Goal: Task Accomplishment & Management: Use online tool/utility

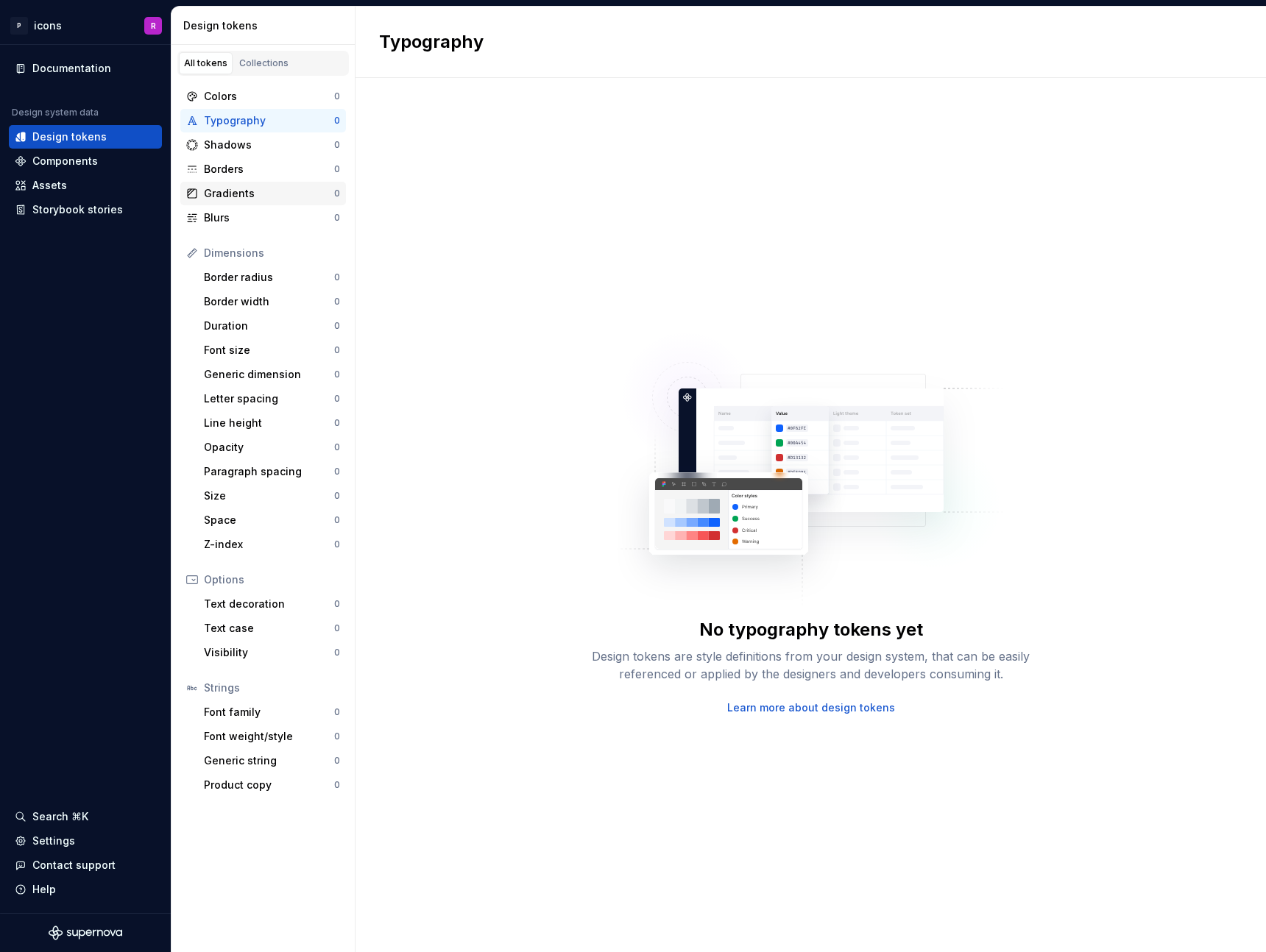
click at [294, 184] on div "Gradients 0" at bounding box center [263, 193] width 166 height 23
click at [54, 25] on html "P icons R Documentation Design system data Design tokens Components Assets Stor…" at bounding box center [633, 476] width 1266 height 952
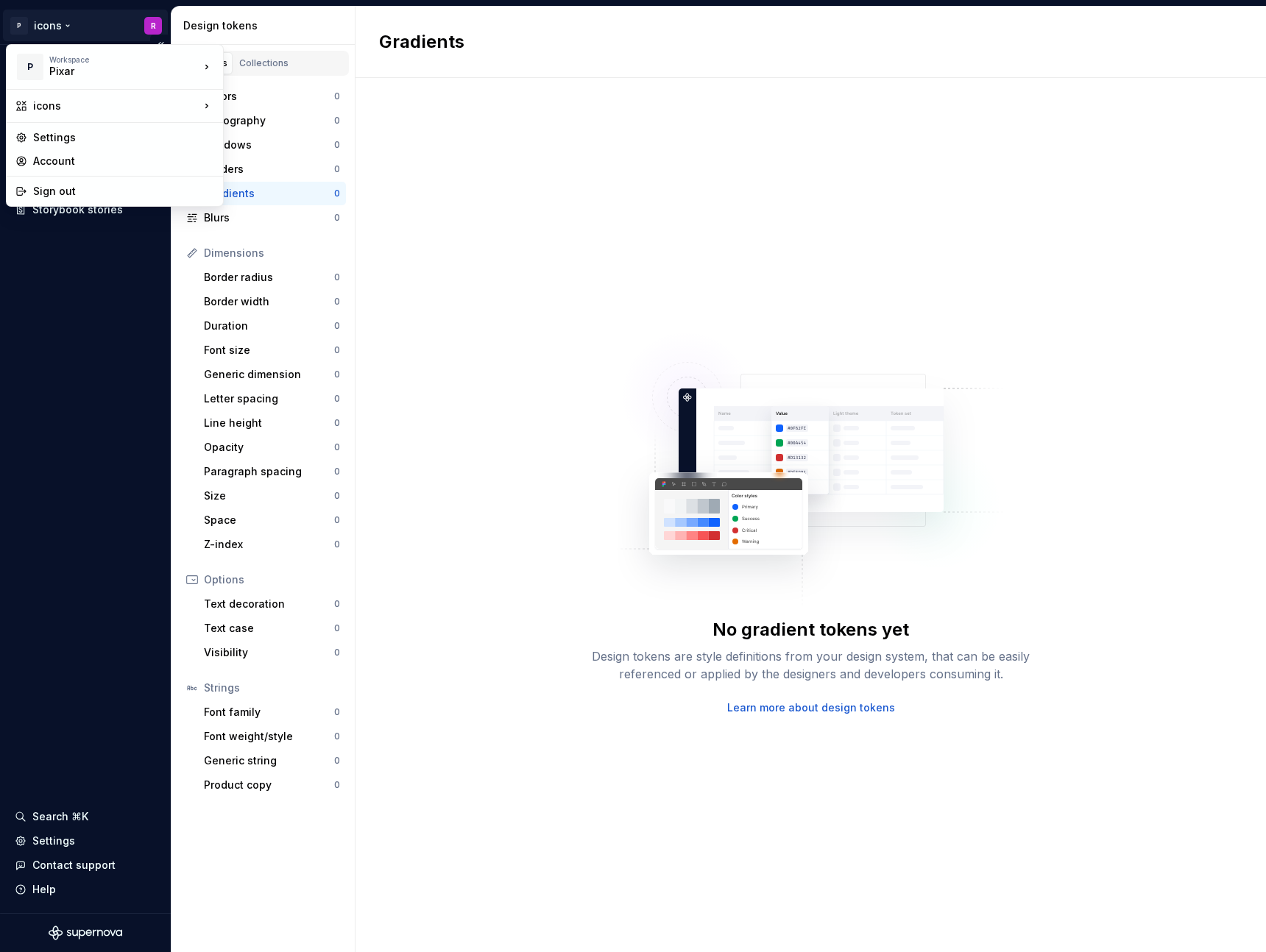
click at [145, 25] on html "P icons R Documentation Design system data Design tokens Components Assets Stor…" at bounding box center [633, 476] width 1266 height 952
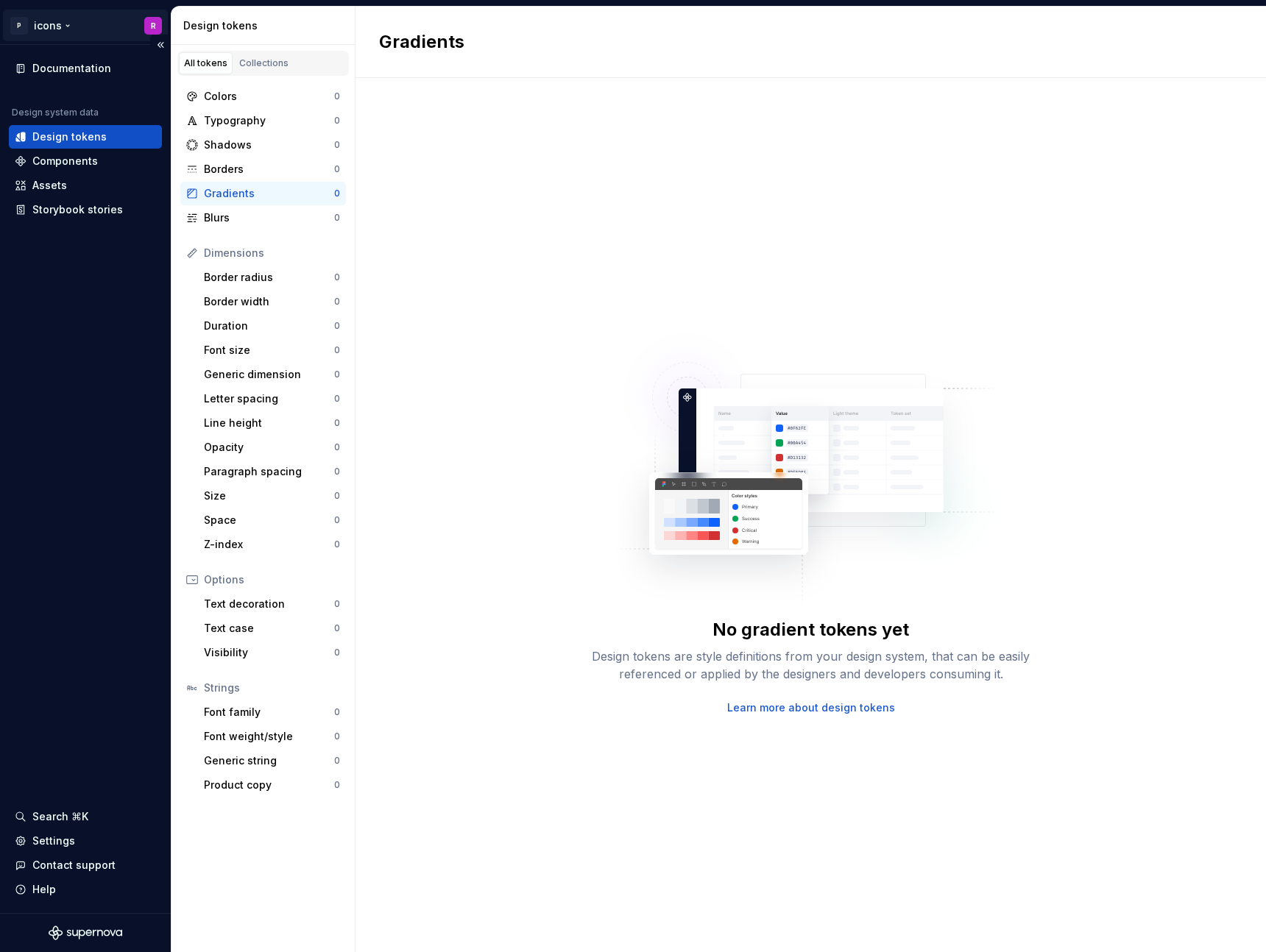
click at [154, 25] on html "P icons R Documentation Design system data Design tokens Components Assets Stor…" at bounding box center [633, 476] width 1266 height 952
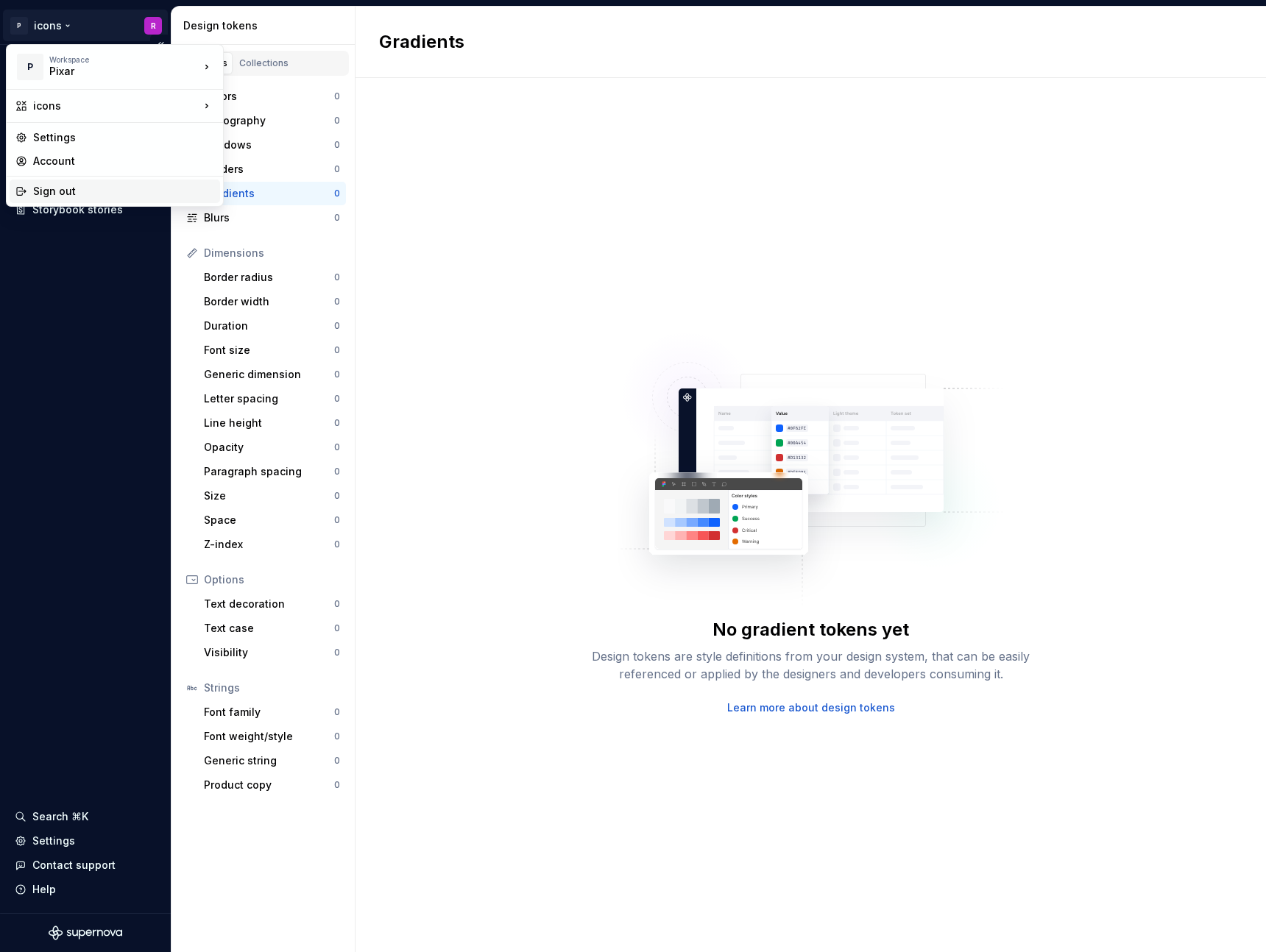
click at [121, 195] on div "Sign out" at bounding box center [124, 192] width 181 height 15
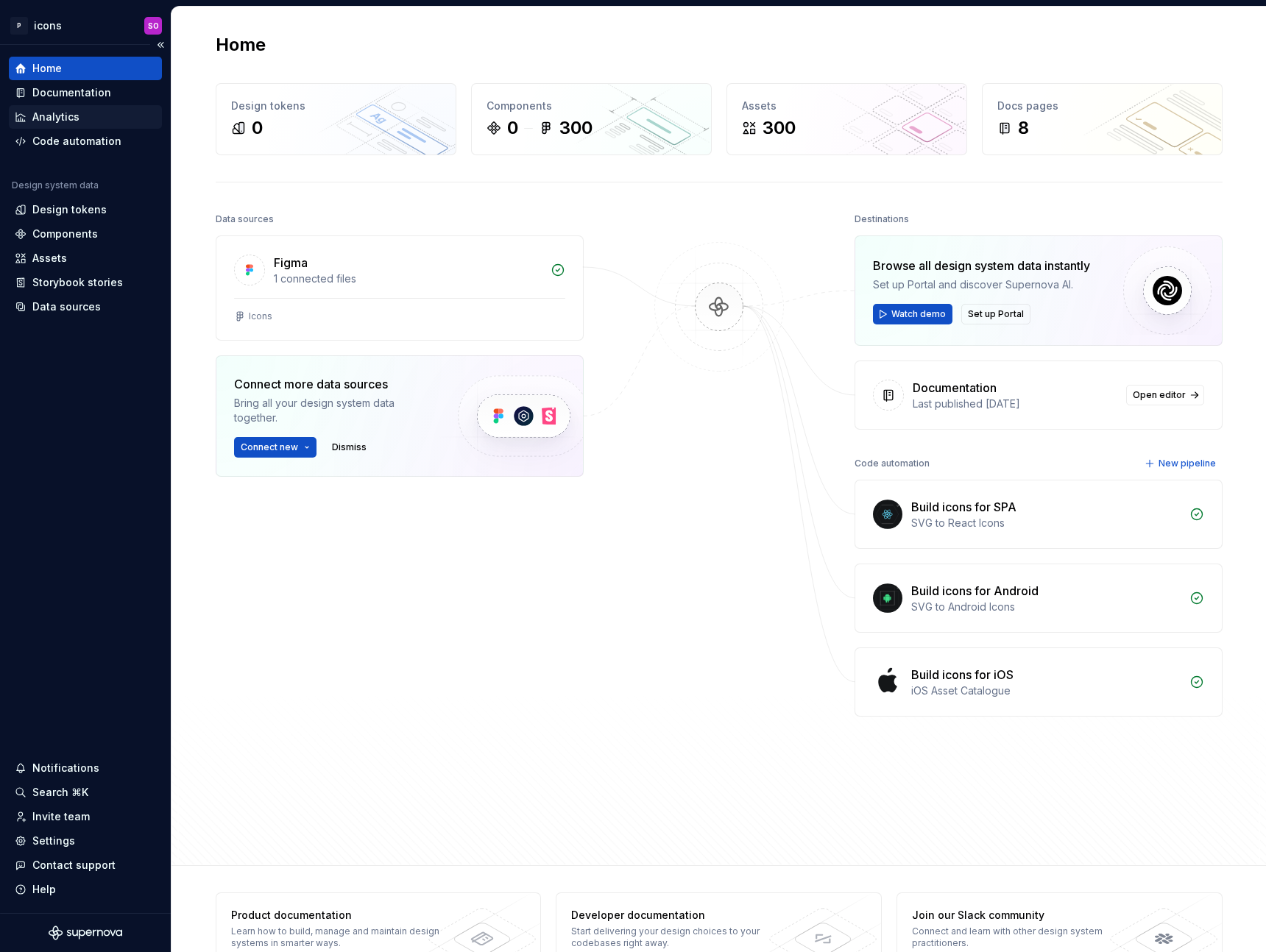
click at [73, 107] on div "Analytics" at bounding box center [85, 117] width 153 height 23
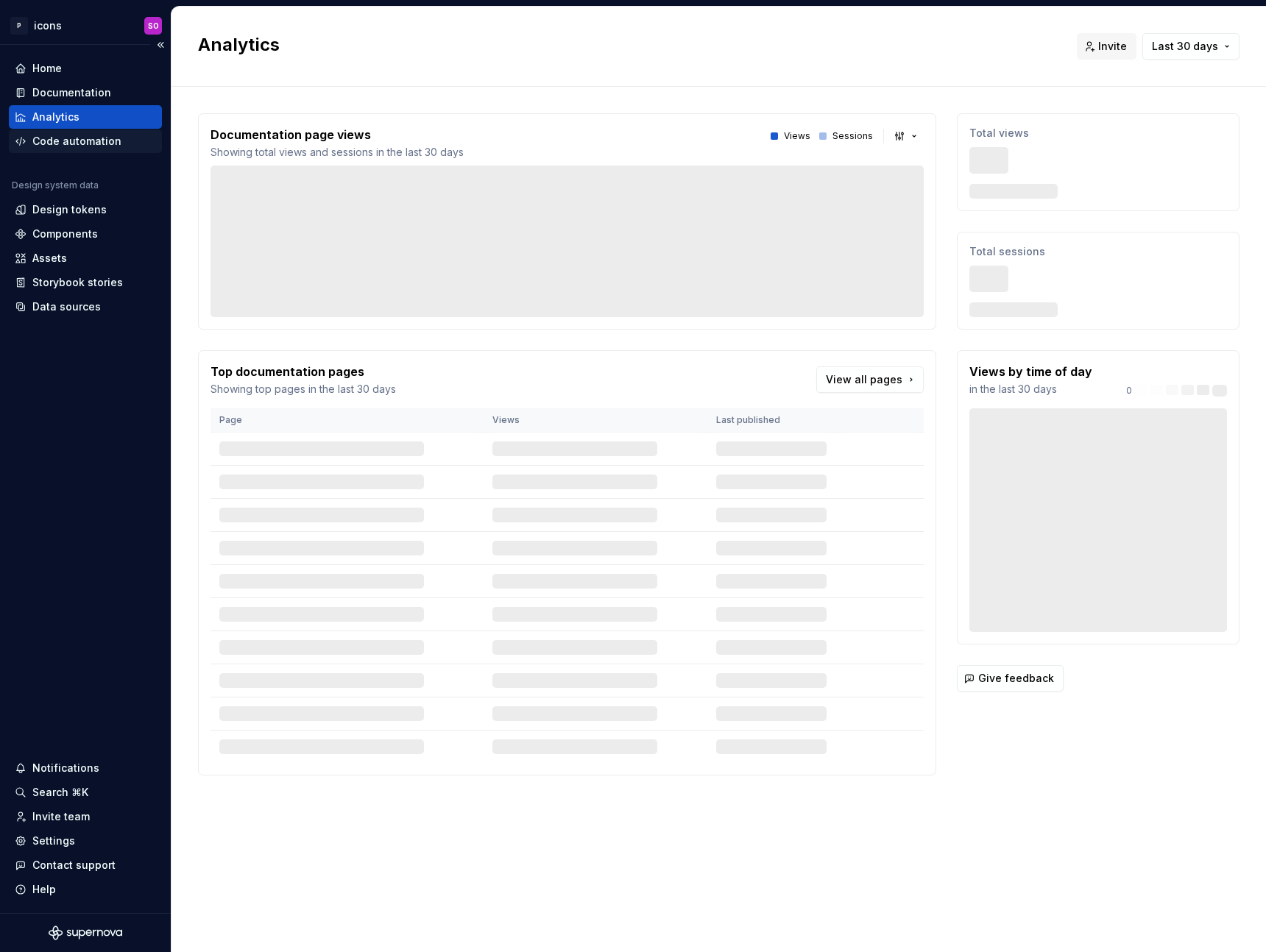
click at [70, 144] on div "Code automation" at bounding box center [76, 142] width 89 height 15
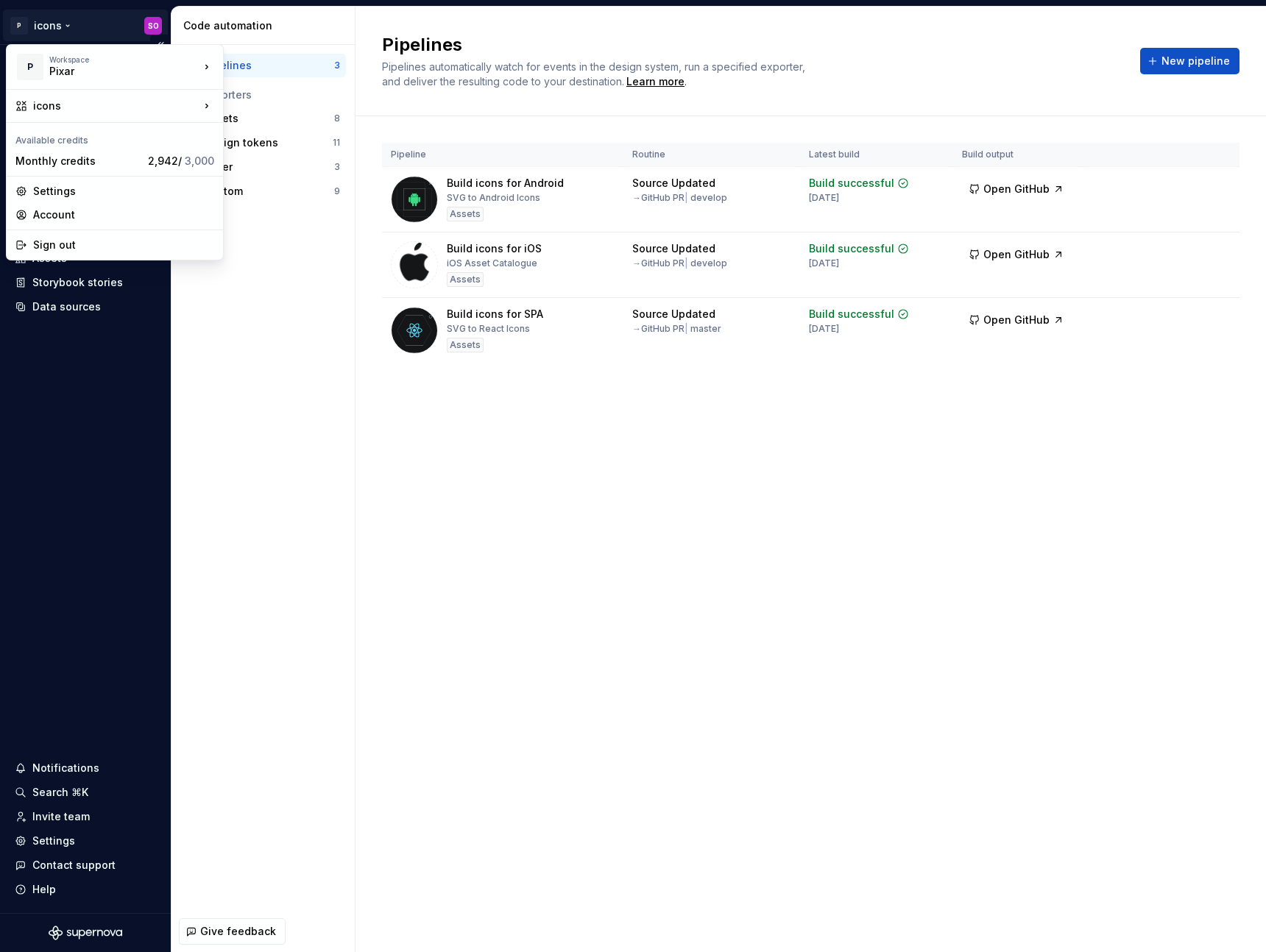
click at [99, 31] on html "P icons SO Home Documentation Analytics Code automation Design system data Desi…" at bounding box center [633, 476] width 1266 height 952
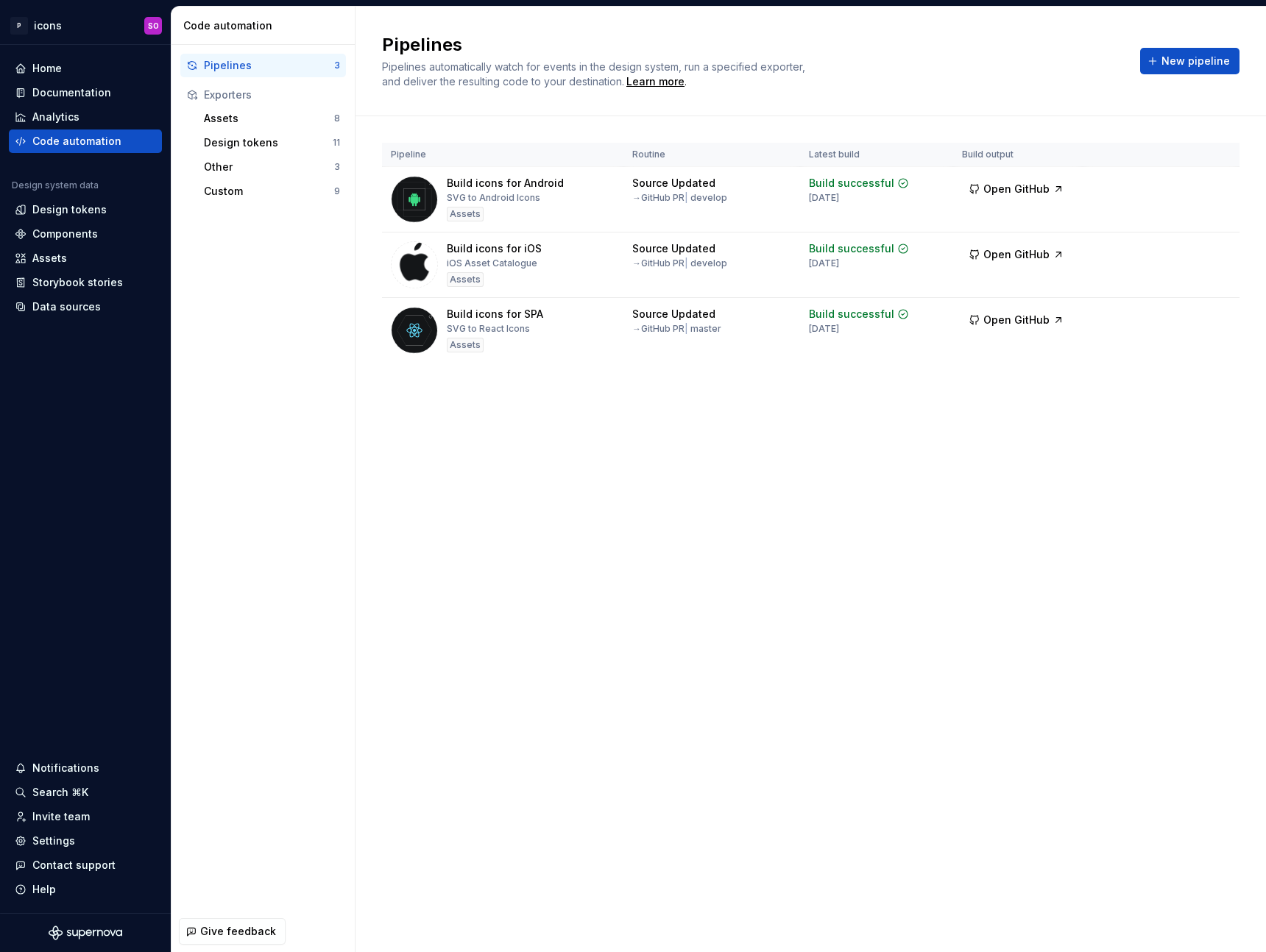
click at [676, 413] on html "P icons SO Home Documentation Analytics Code automation Design system data Desi…" at bounding box center [633, 476] width 1266 height 952
click at [665, 401] on div "Pipeline Routine Latest build Build output Build icons for Android SVG to Andro…" at bounding box center [811, 267] width 858 height 303
click at [89, 841] on div "Settings" at bounding box center [85, 841] width 142 height 15
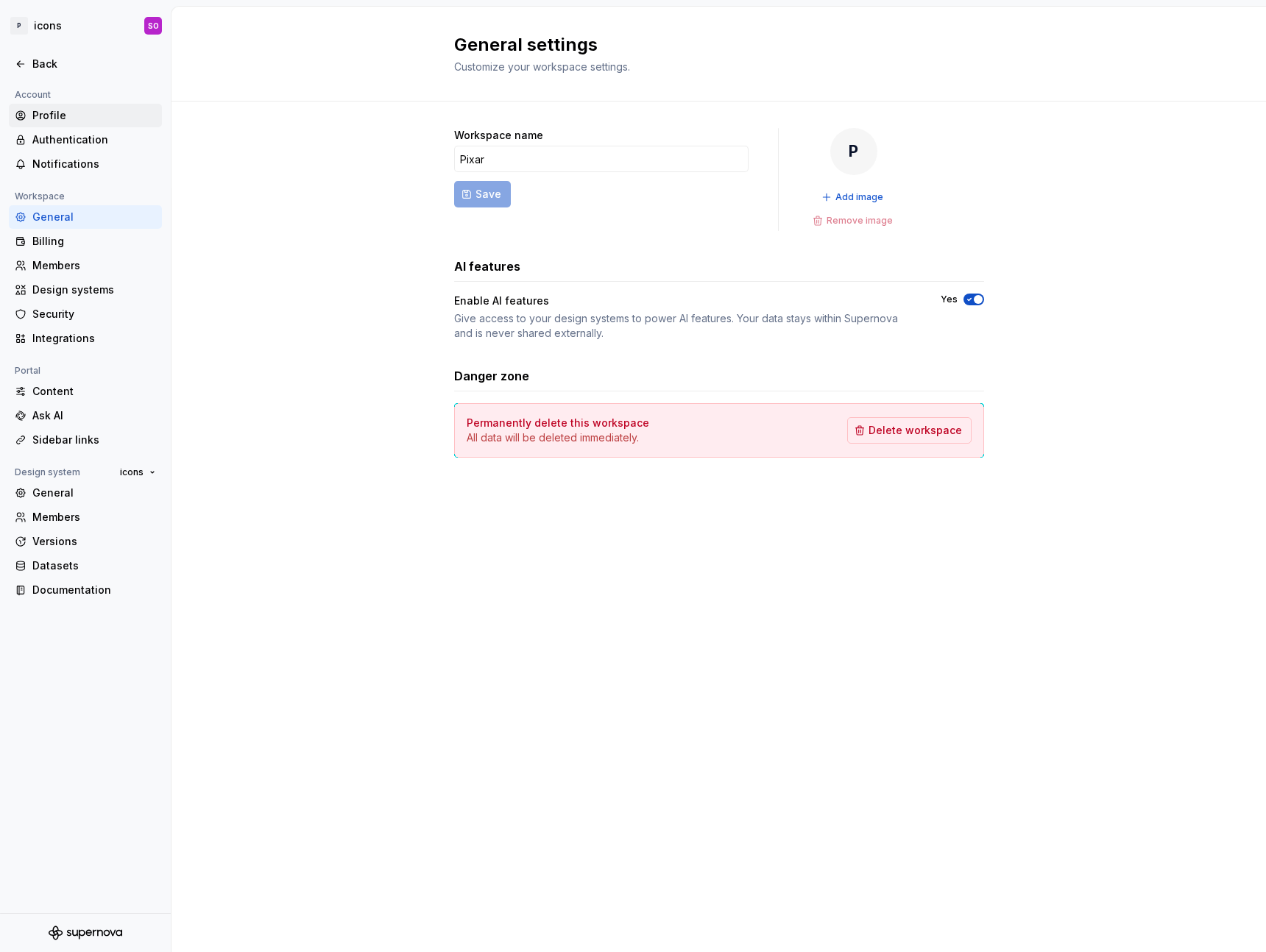
click at [82, 121] on div "Profile" at bounding box center [94, 115] width 124 height 15
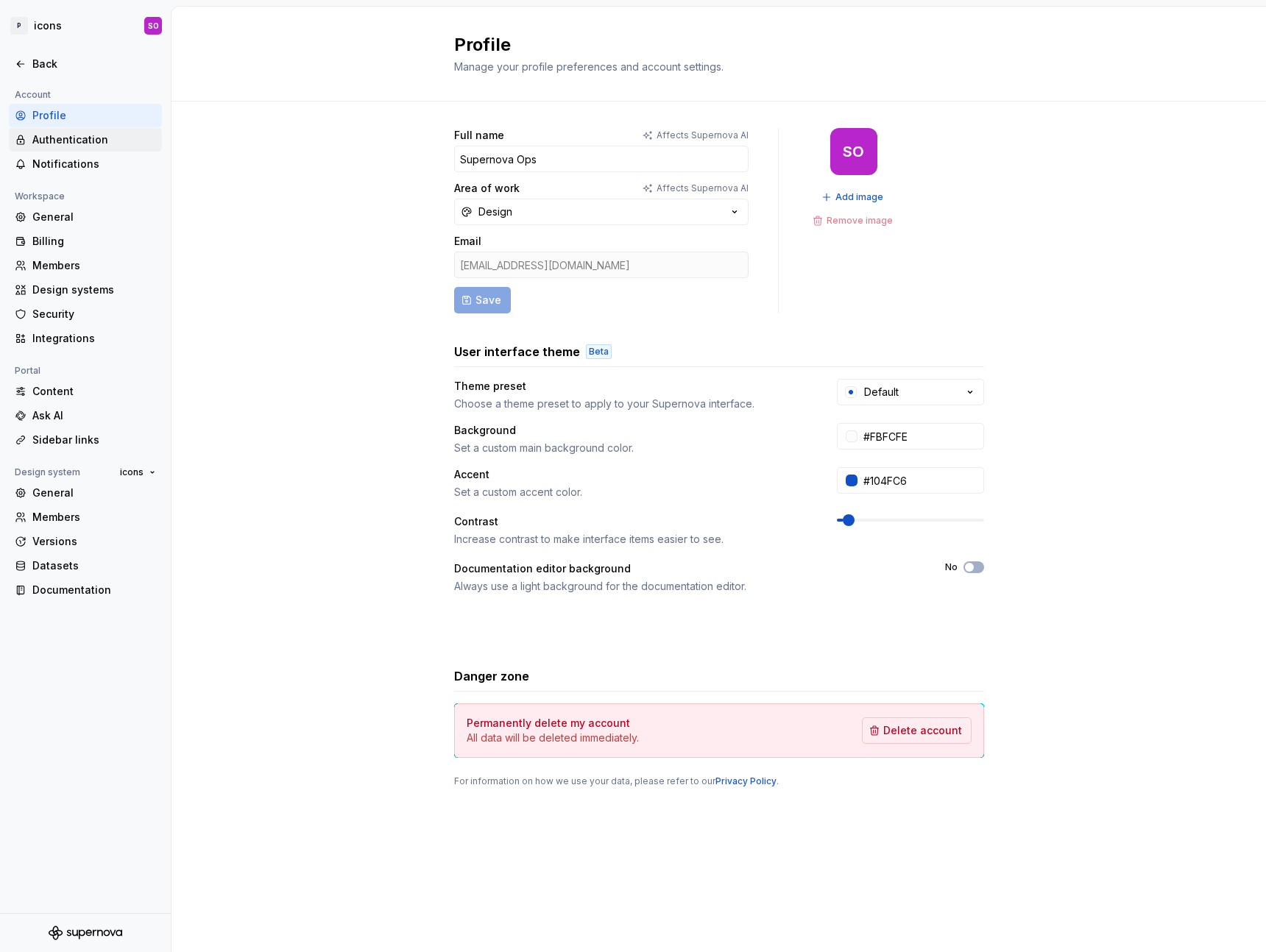
click at [79, 141] on div "Authentication" at bounding box center [94, 140] width 124 height 15
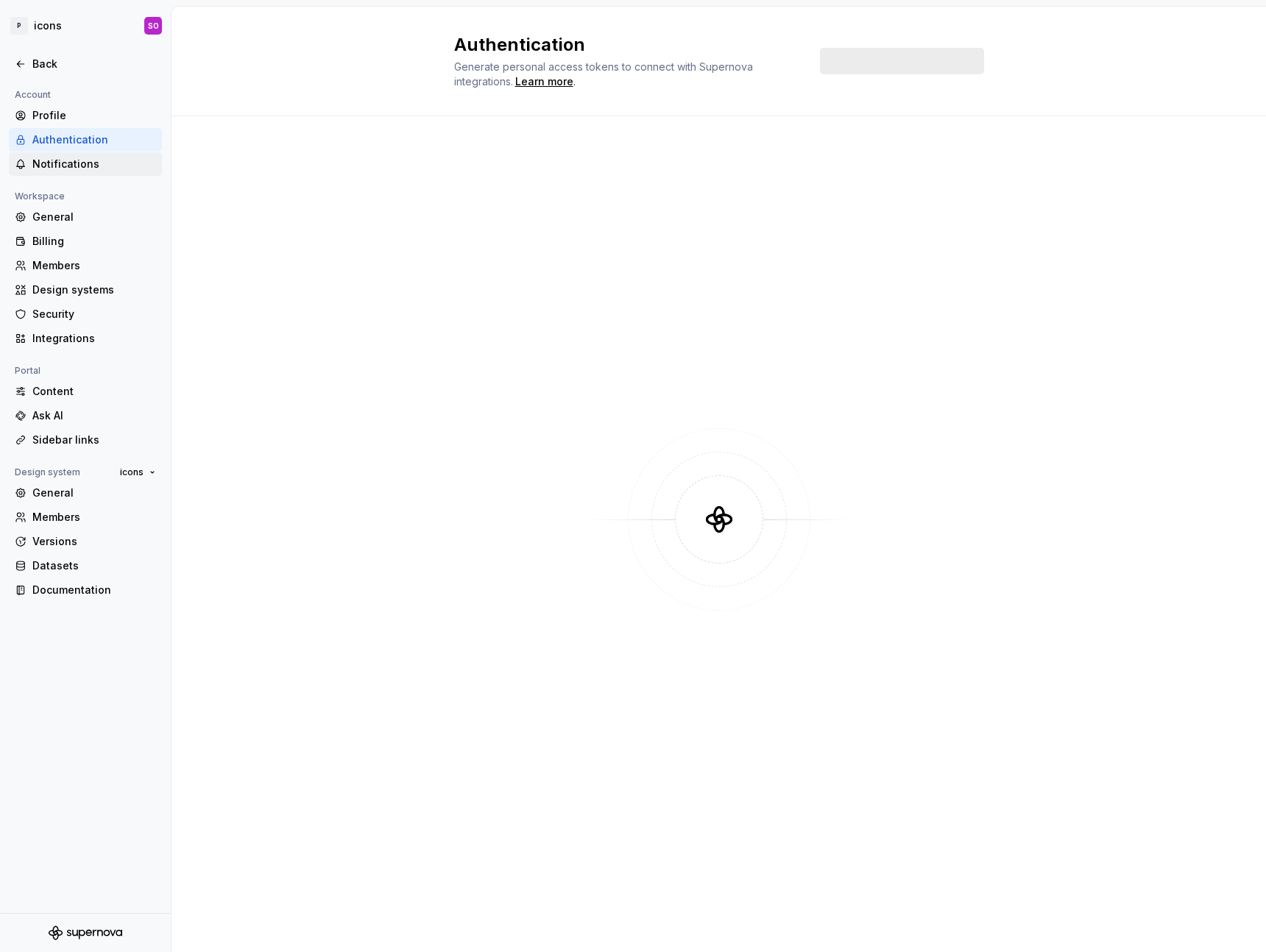
click at [81, 163] on div "Notifications" at bounding box center [94, 164] width 124 height 15
click at [82, 136] on div "Authentication" at bounding box center [94, 140] width 124 height 15
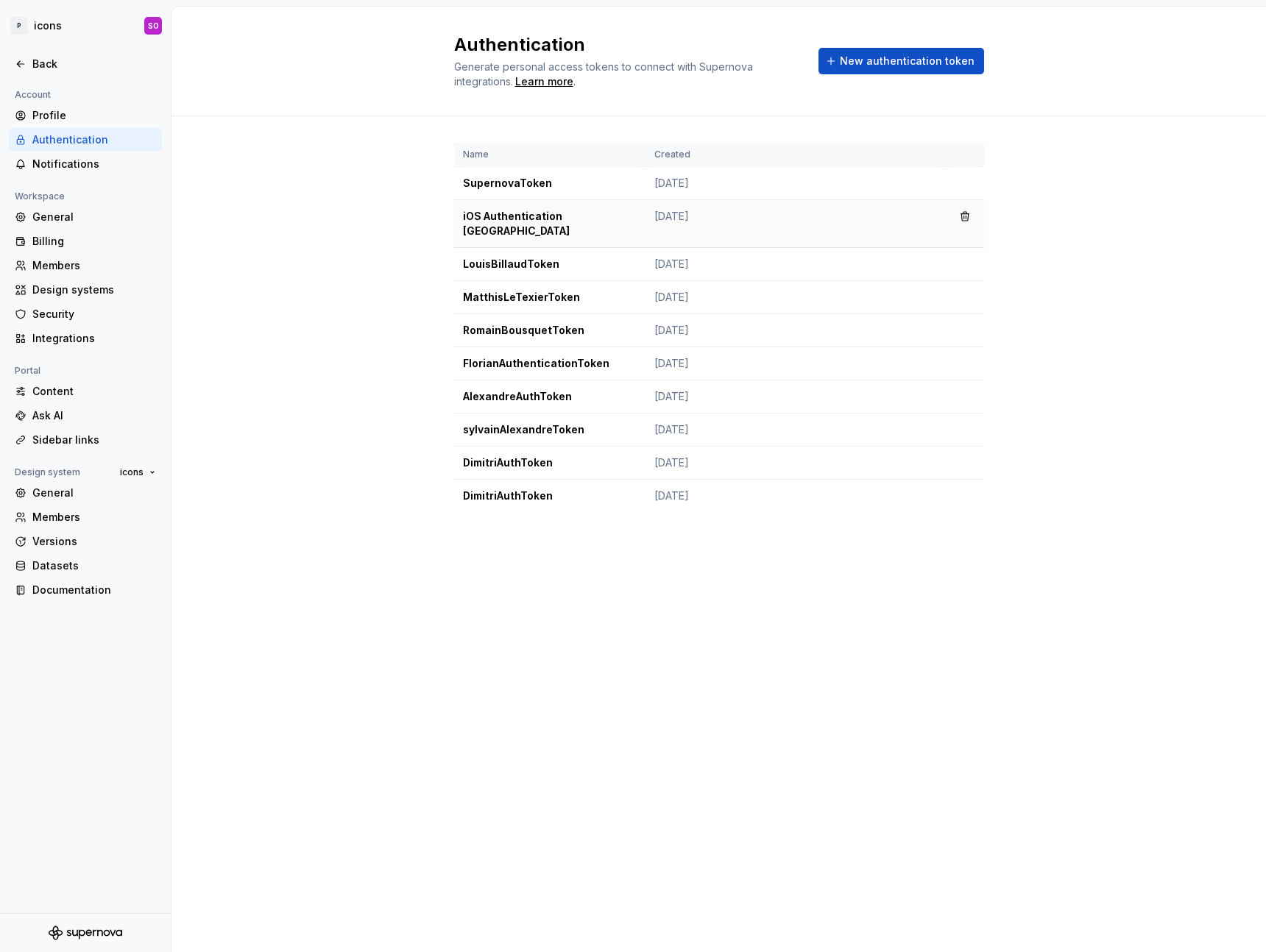
click at [509, 213] on td "iOS Authentication Token" at bounding box center [549, 224] width 191 height 48
click at [511, 315] on td "RomainBousquetToken" at bounding box center [549, 331] width 191 height 33
click at [321, 384] on div "Name Created SupernovaToken Apr 28, 2023 iOS Authentication Token Mar 19, 2024 …" at bounding box center [718, 342] width 1094 height 452
click at [81, 213] on div "General" at bounding box center [94, 217] width 124 height 15
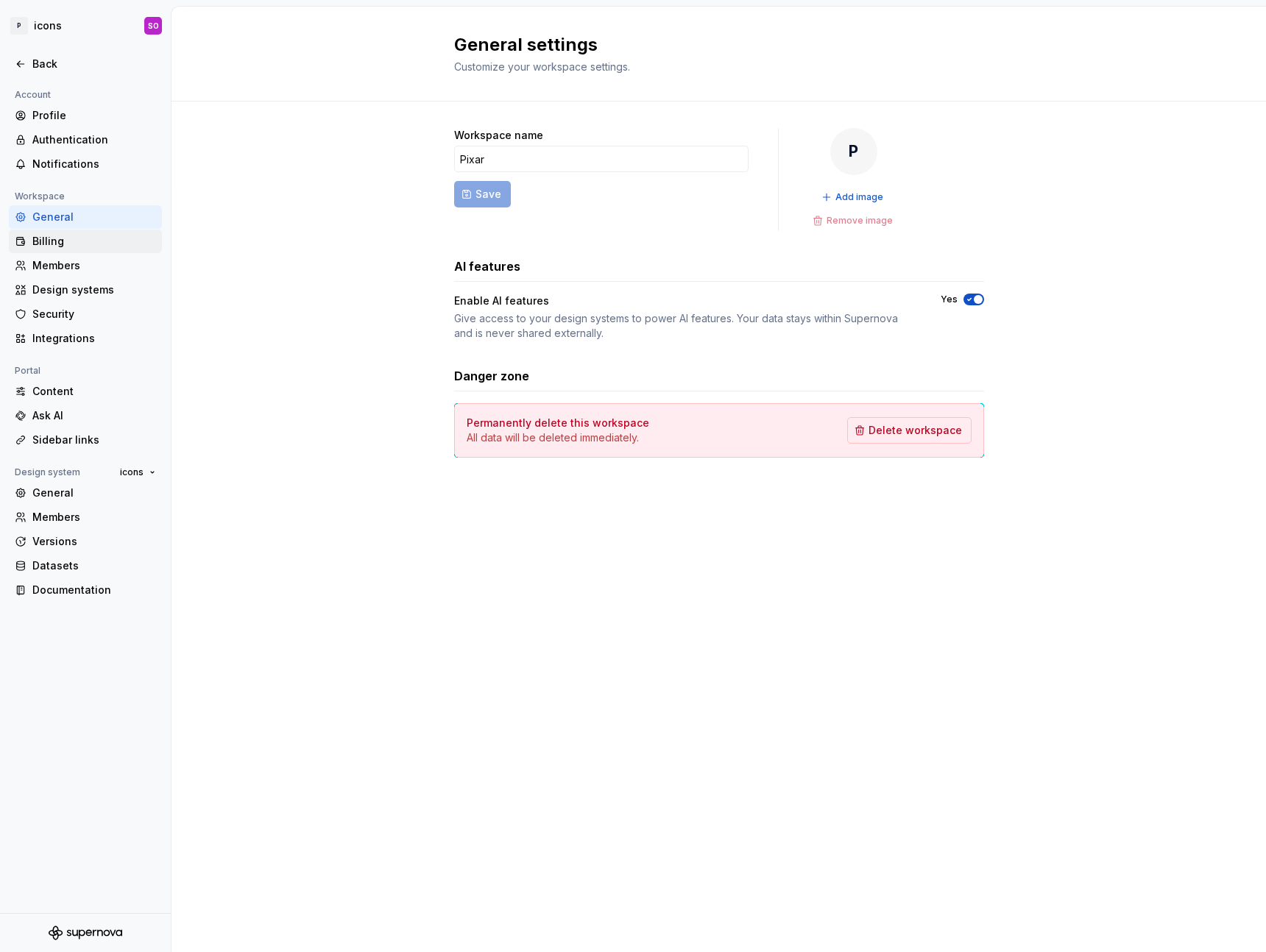
click at [77, 235] on div "Billing" at bounding box center [94, 241] width 124 height 15
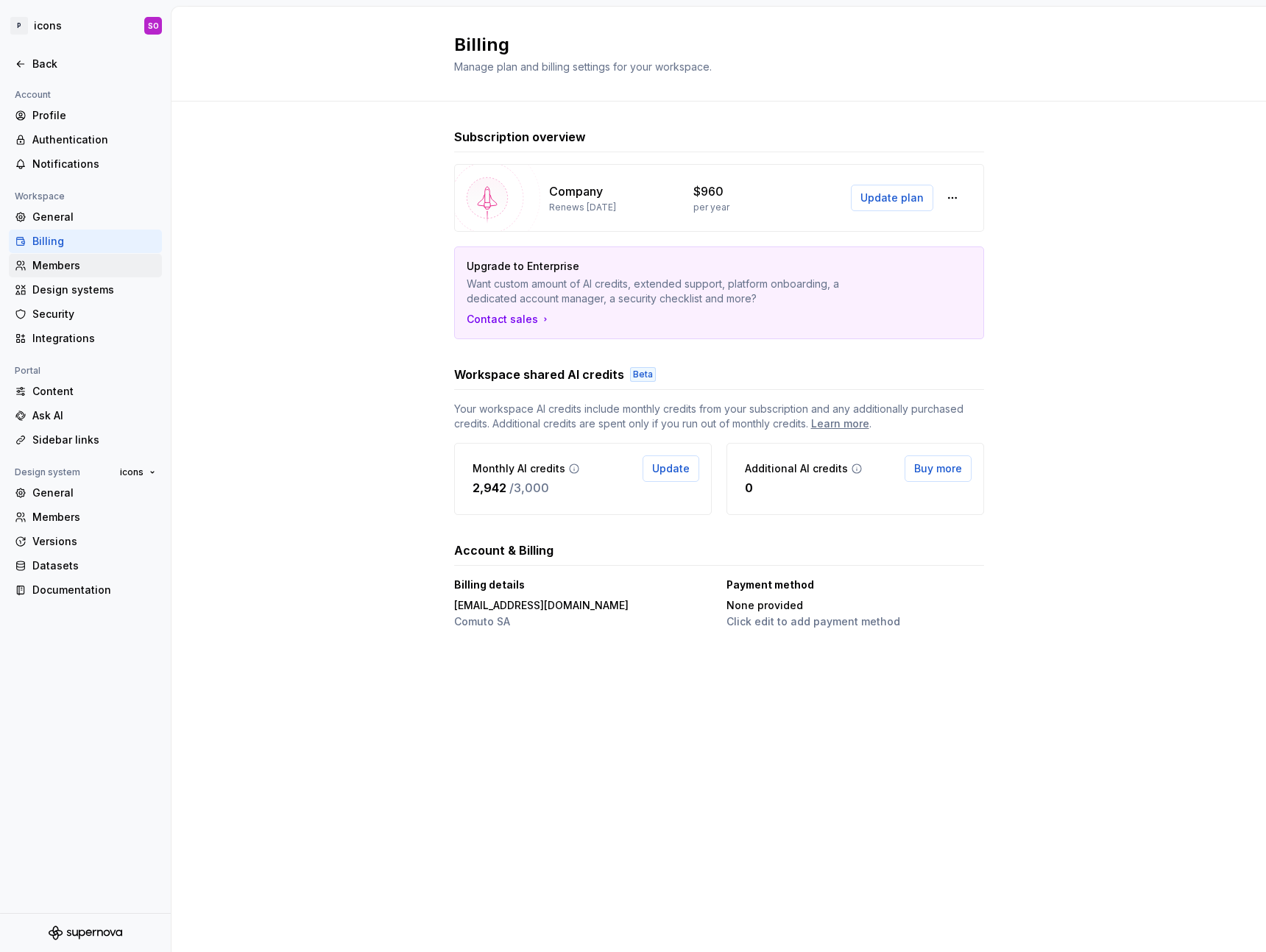
click at [85, 270] on div "Members" at bounding box center [94, 266] width 124 height 15
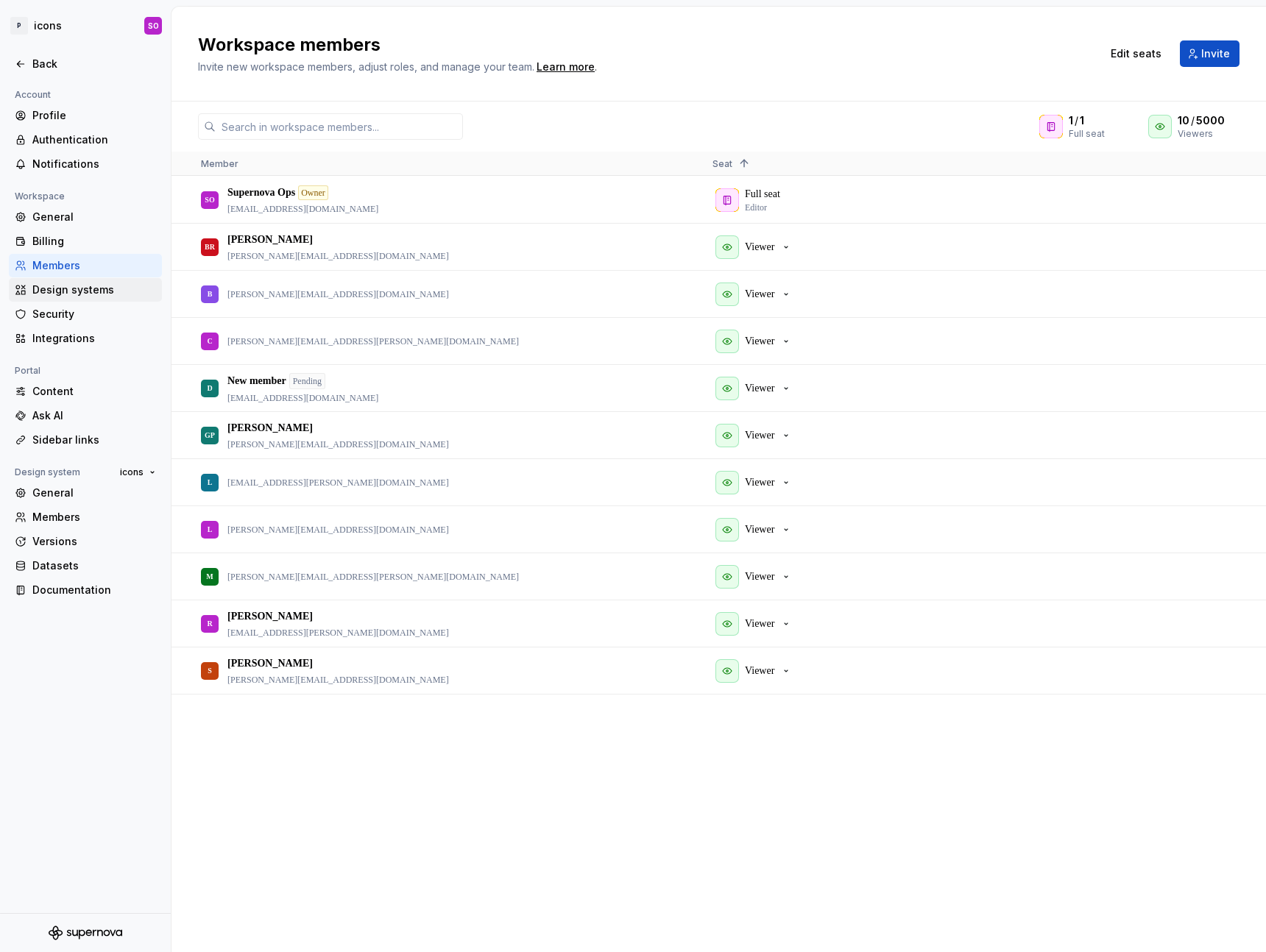
click at [90, 295] on div "Design systems" at bounding box center [94, 290] width 124 height 15
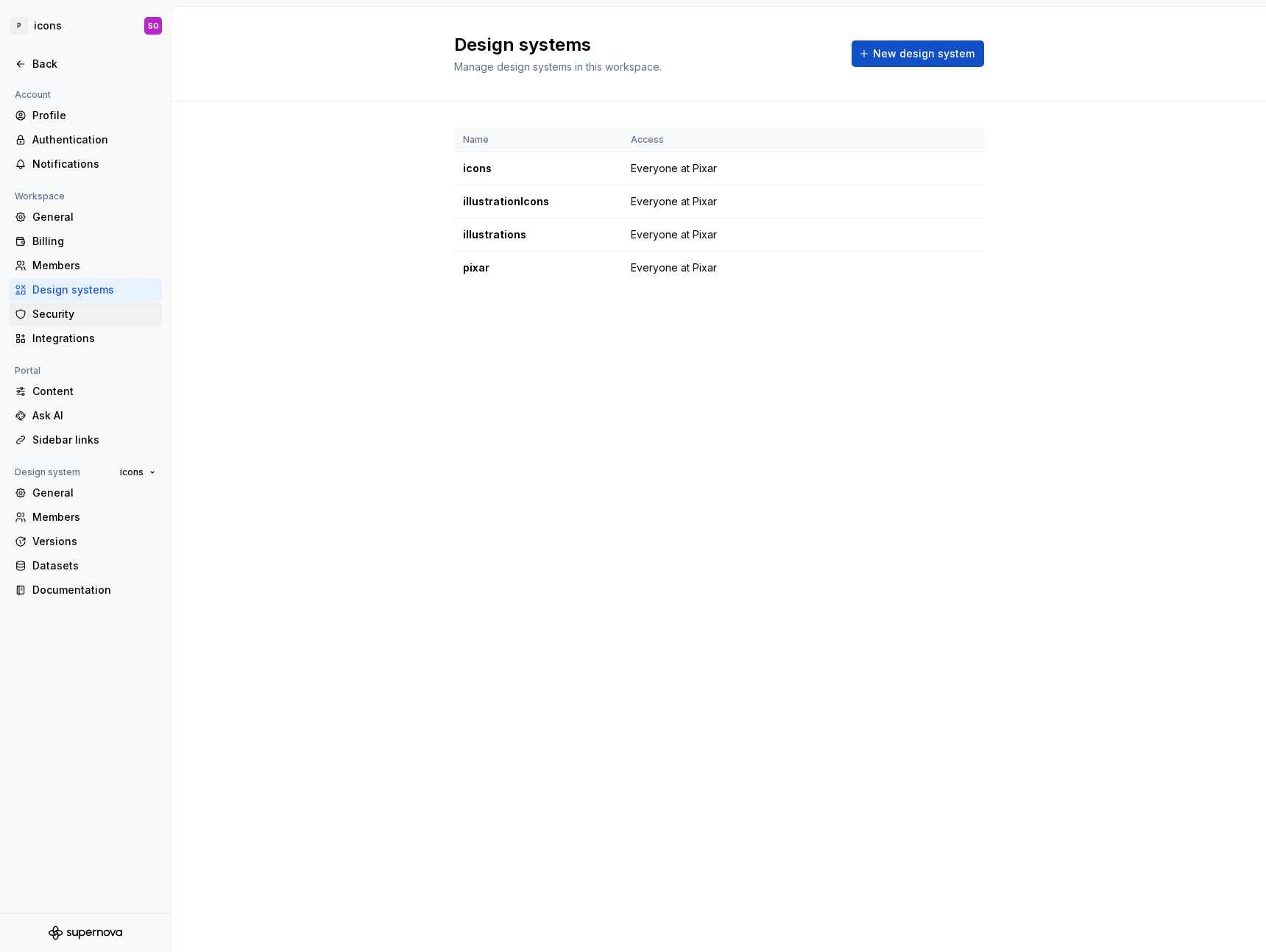
click at [84, 309] on div "Security" at bounding box center [94, 315] width 124 height 15
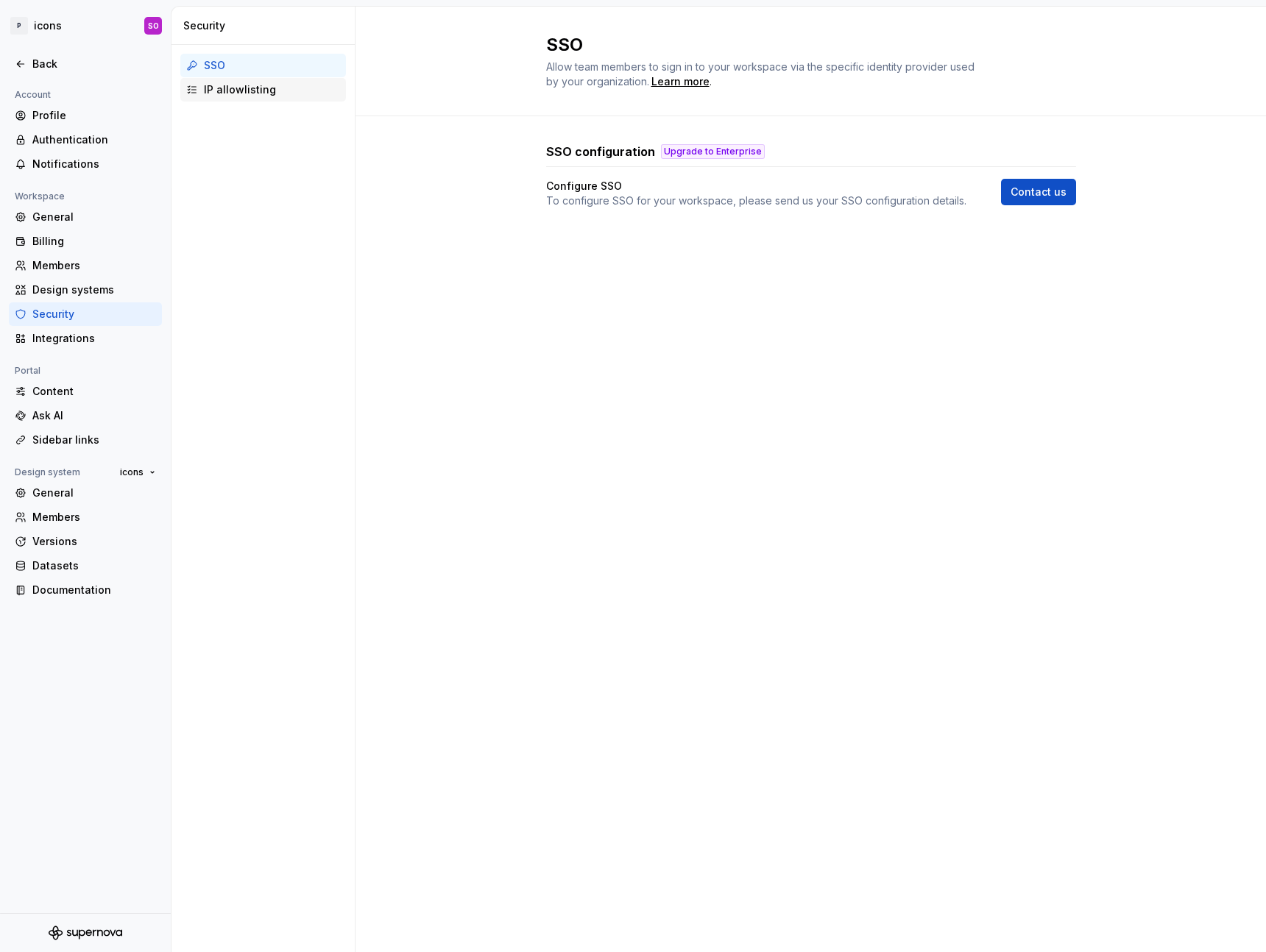
click at [260, 79] on div "IP allowlisting" at bounding box center [263, 89] width 166 height 23
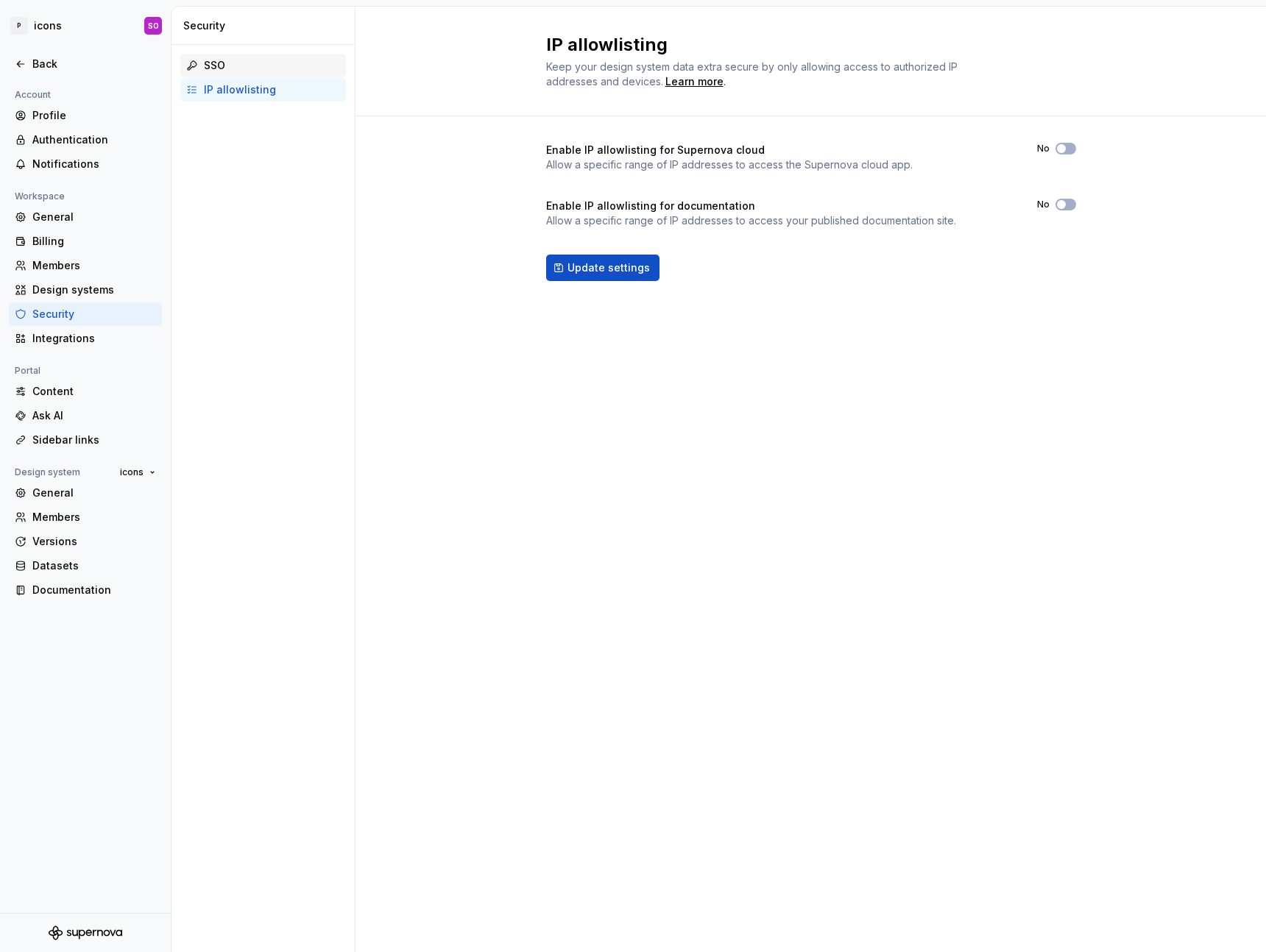
click at [264, 59] on div "SSO" at bounding box center [272, 66] width 136 height 15
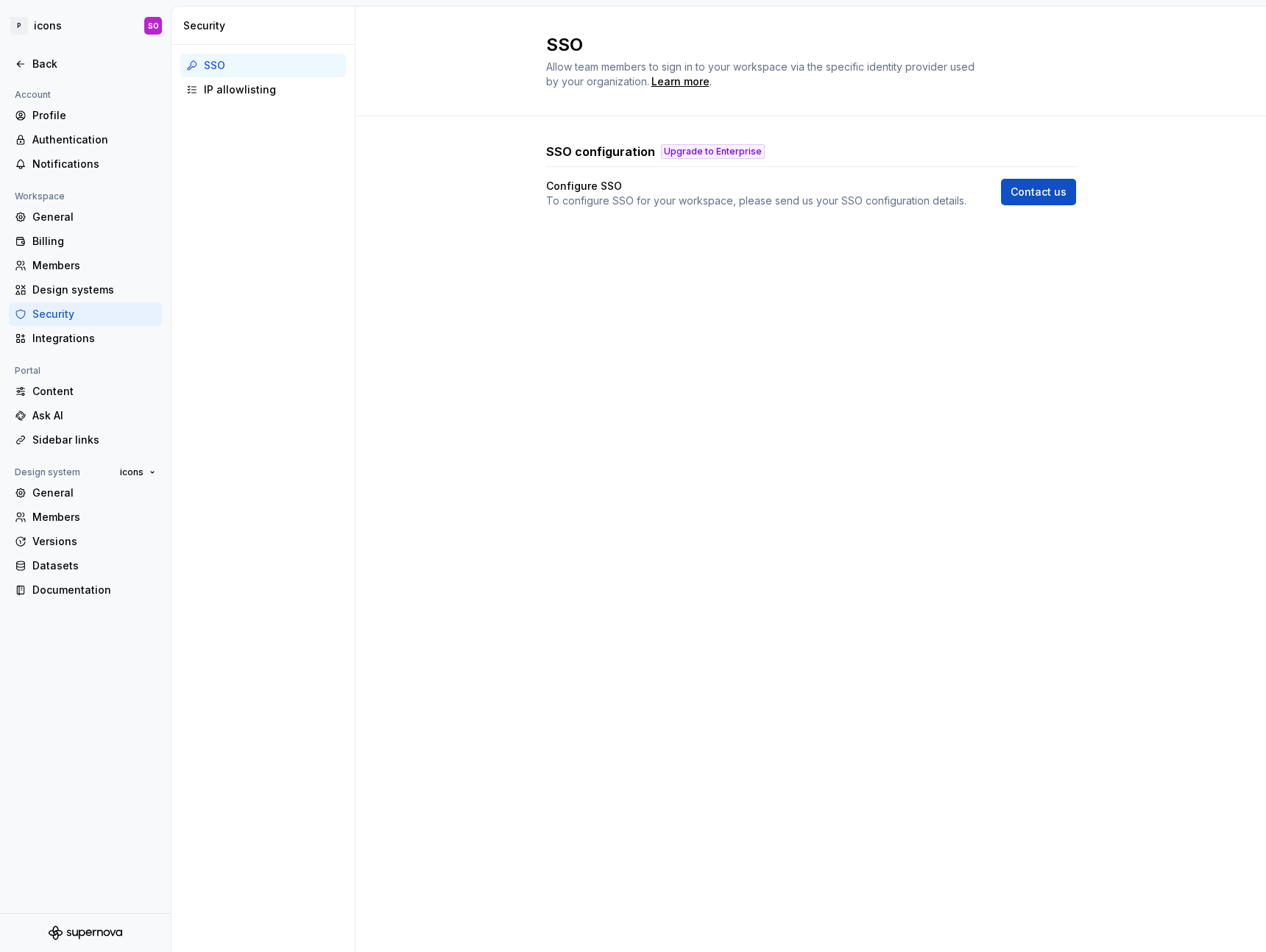
drag, startPoint x: 486, startPoint y: 330, endPoint x: 413, endPoint y: 192, distance: 156.1
click at [485, 326] on div "SSO Allow team members to sign in to your workspace via the specific identity p…" at bounding box center [811, 479] width 910 height 946
click at [1124, 657] on div "SSO Allow team members to sign in to your workspace via the specific identity p…" at bounding box center [811, 479] width 910 height 946
drag, startPoint x: 529, startPoint y: 401, endPoint x: 539, endPoint y: 395, distance: 11.7
click at [536, 401] on div "SSO Allow team members to sign in to your workspace via the specific identity p…" at bounding box center [811, 479] width 910 height 946
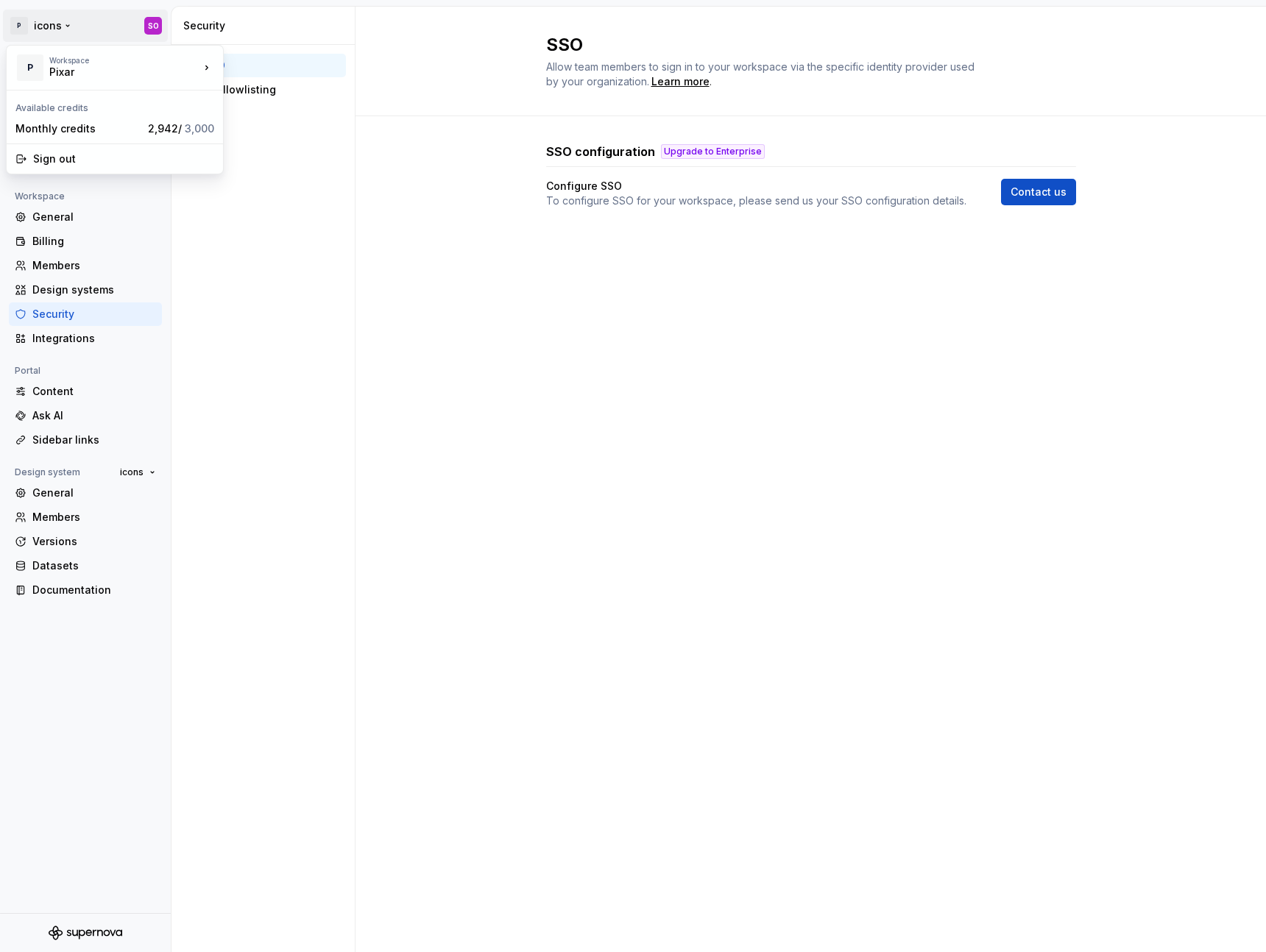
click at [39, 22] on html "P icons SO Back Account Profile Authentication Notifications Workspace General …" at bounding box center [633, 476] width 1266 height 952
click at [326, 297] on html "P icons SO Back Account Profile Authentication Notifications Workspace General …" at bounding box center [633, 476] width 1266 height 952
click at [18, 58] on icon at bounding box center [21, 64] width 12 height 12
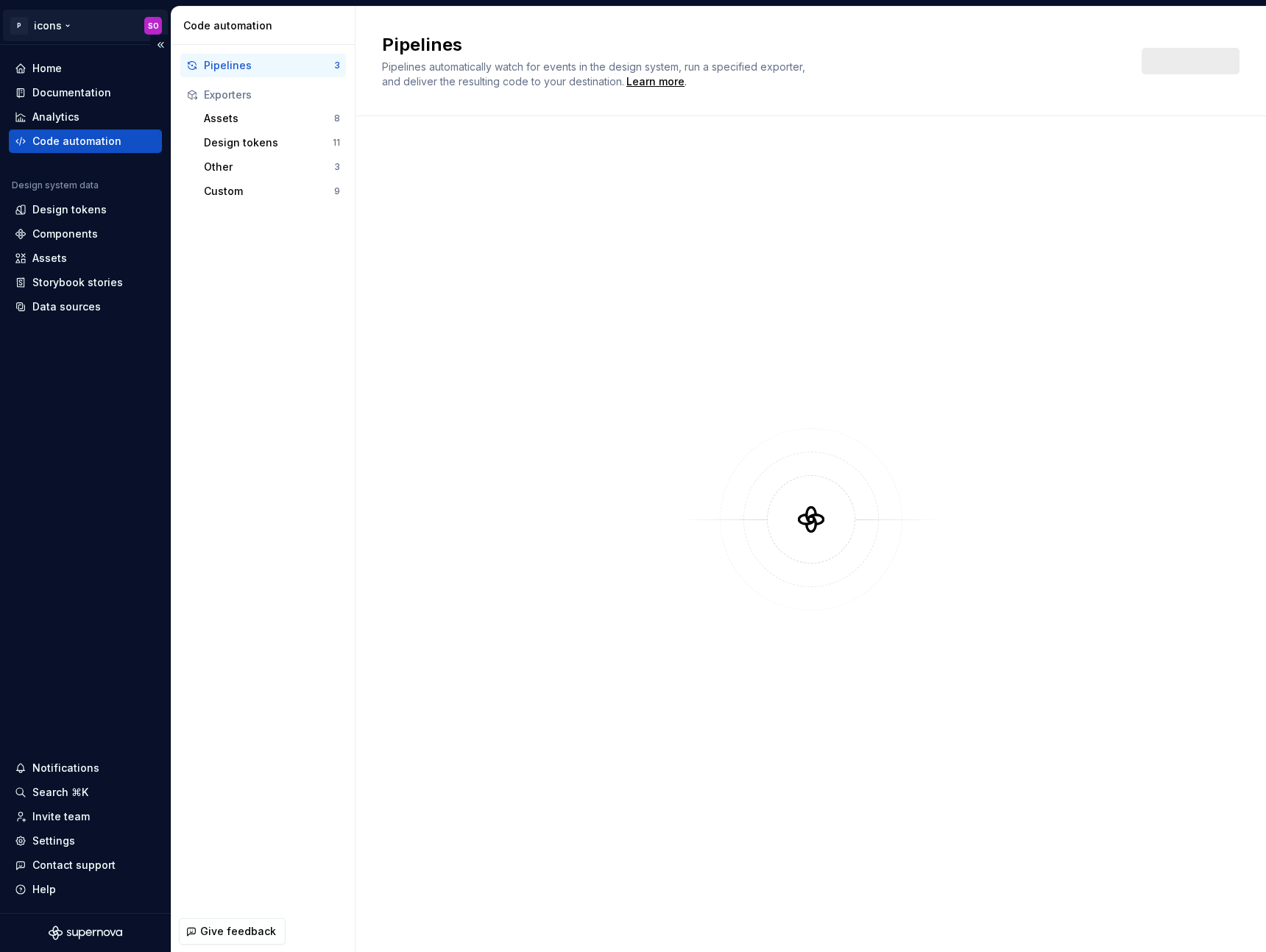
click at [79, 13] on html "P icons SO Home Documentation Analytics Code automation Design system data Desi…" at bounding box center [633, 476] width 1266 height 952
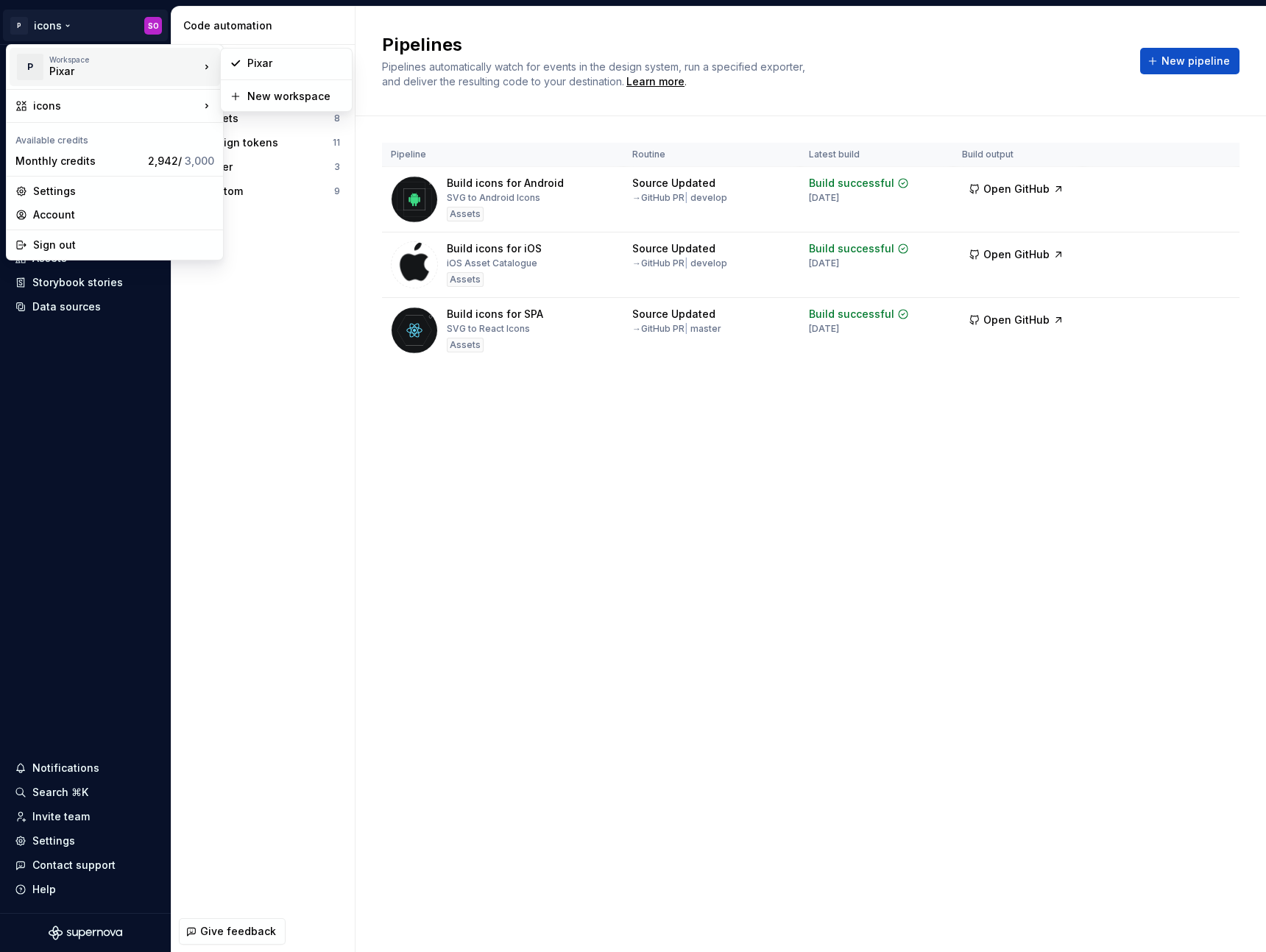
click at [293, 391] on html "P icons SO Home Documentation Analytics Code automation Design system data Desi…" at bounding box center [633, 476] width 1266 height 952
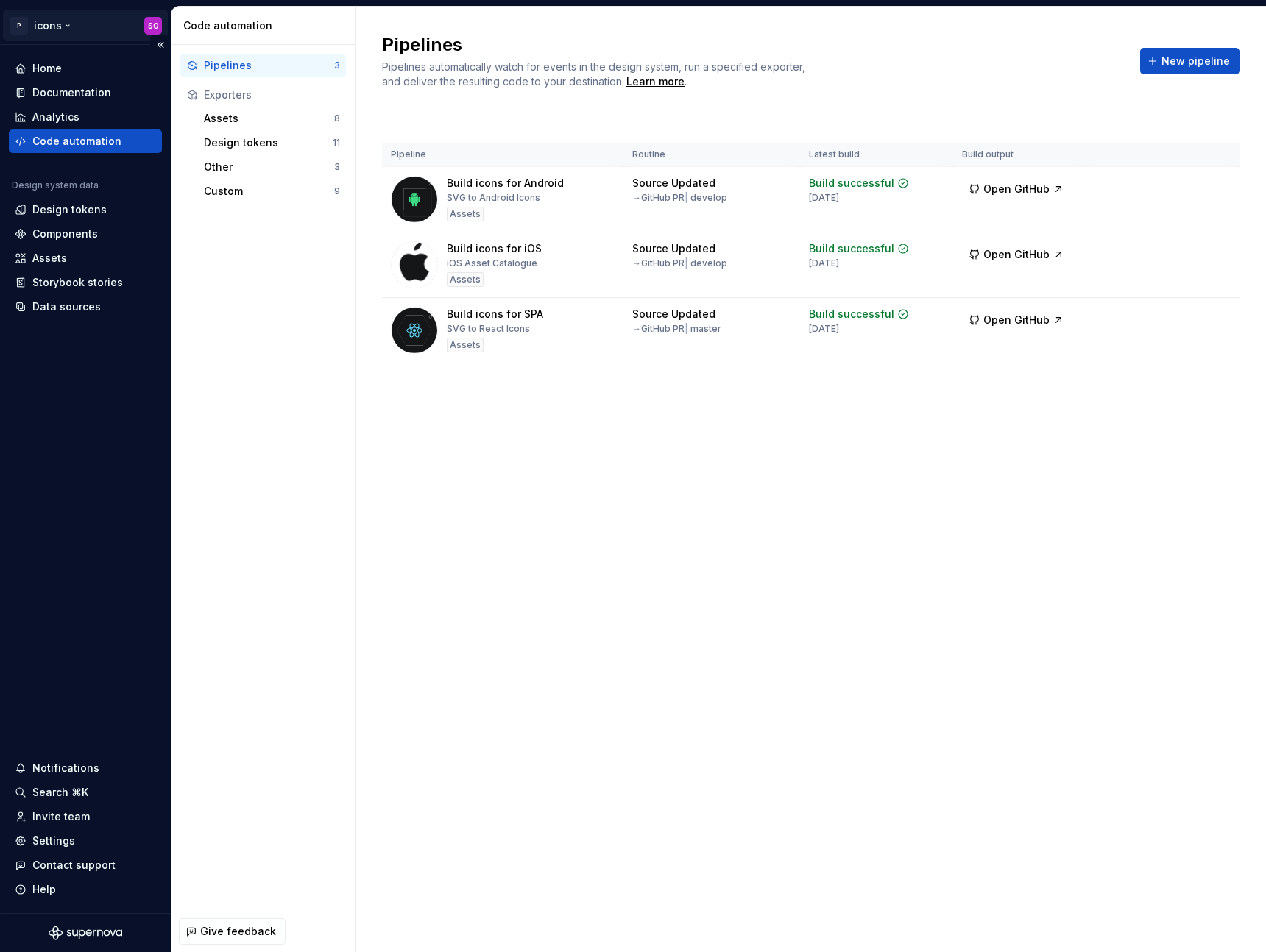
click at [83, 15] on html "P icons SO Home Documentation Analytics Code automation Design system data Desi…" at bounding box center [633, 476] width 1266 height 952
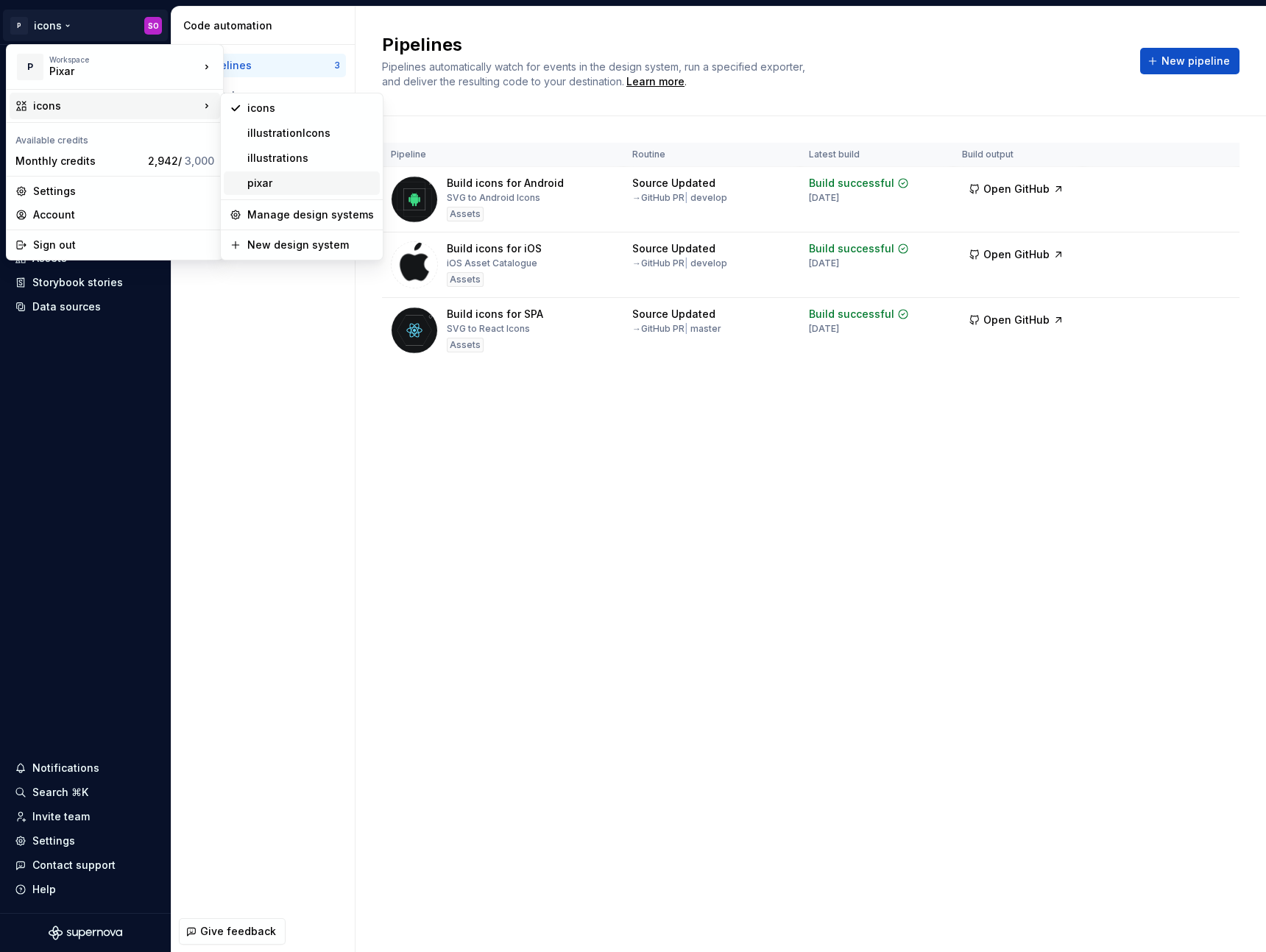
click at [280, 181] on div "pixar" at bounding box center [310, 184] width 127 height 15
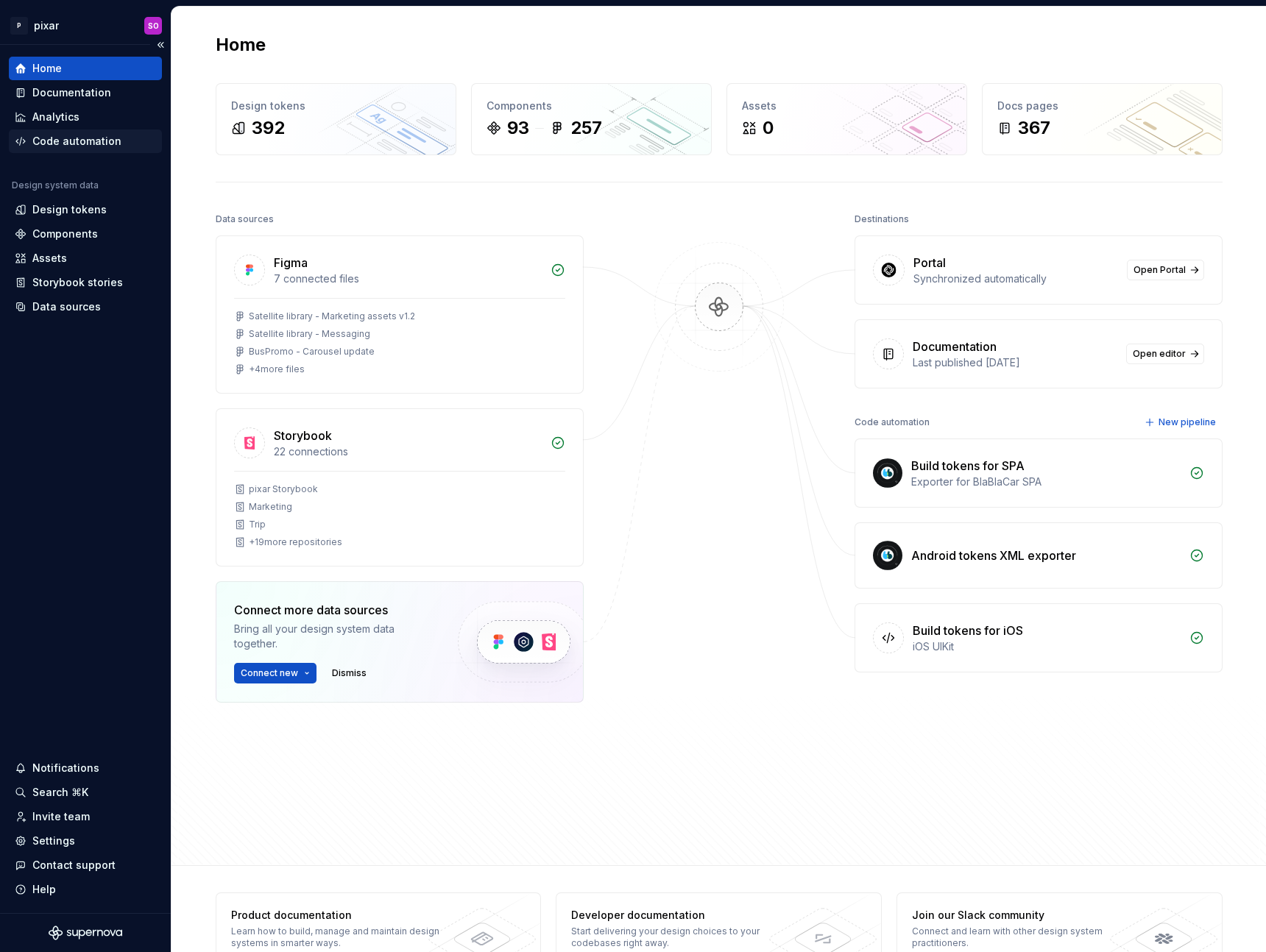
click at [108, 148] on div "Code automation" at bounding box center [76, 142] width 89 height 15
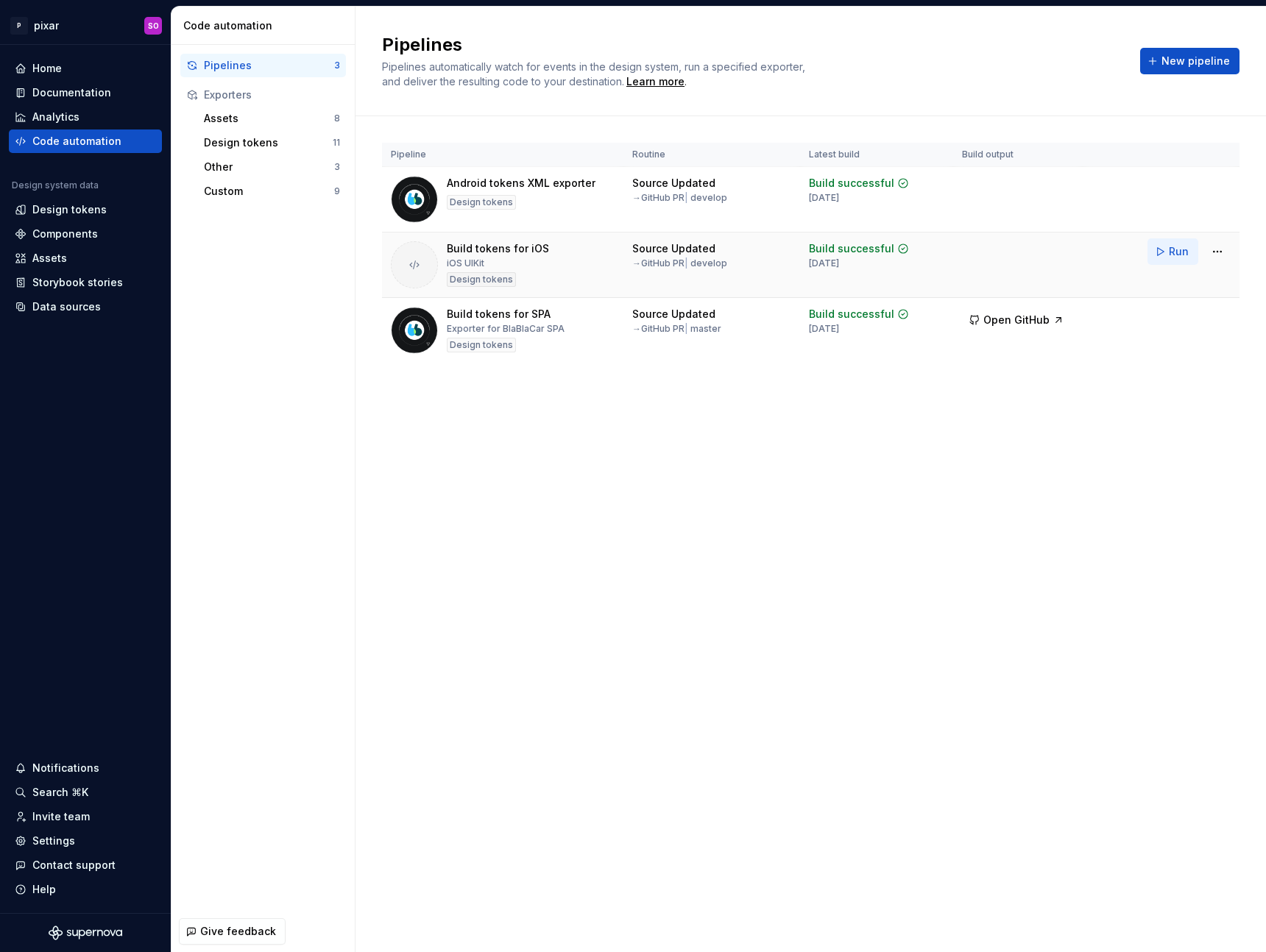
click at [1176, 253] on span "Run" at bounding box center [1178, 252] width 20 height 15
click at [784, 406] on div "Pipeline Routine Latest build Build output Android tokens XML exporter Design t…" at bounding box center [811, 267] width 858 height 303
